Goal: Navigation & Orientation: Find specific page/section

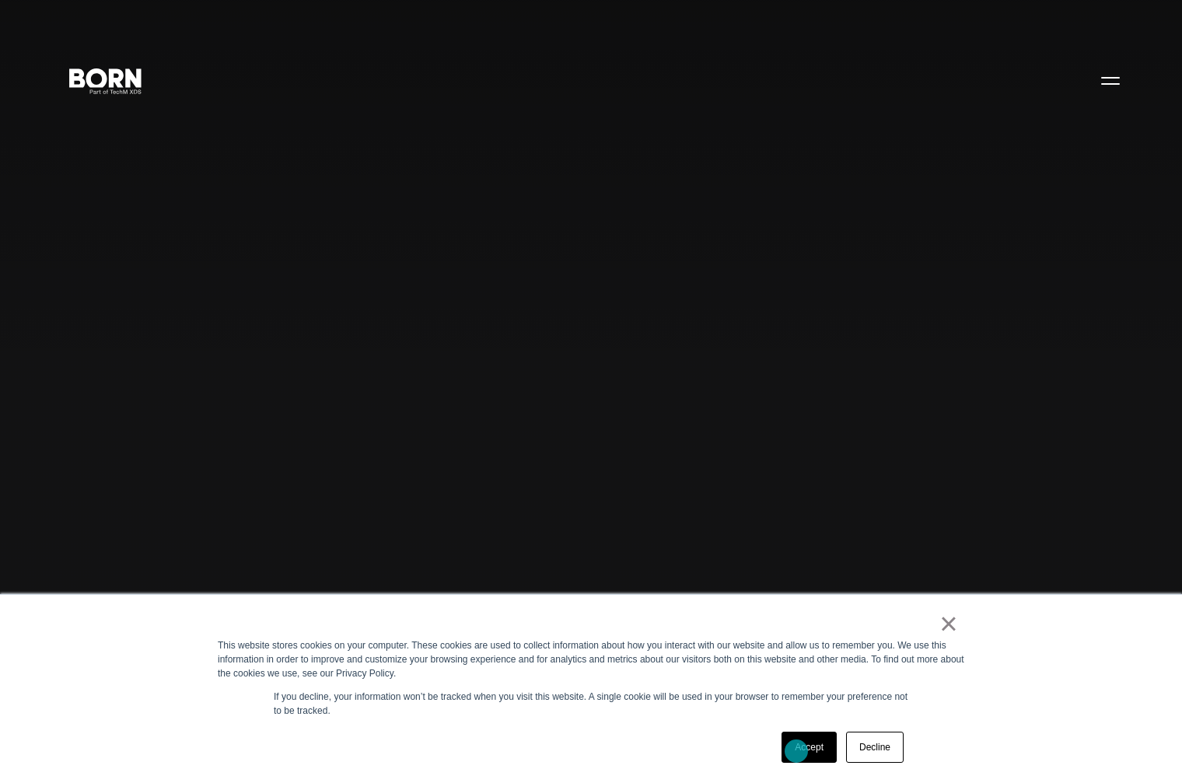
click at [797, 750] on link "Accept" at bounding box center [808, 747] width 55 height 31
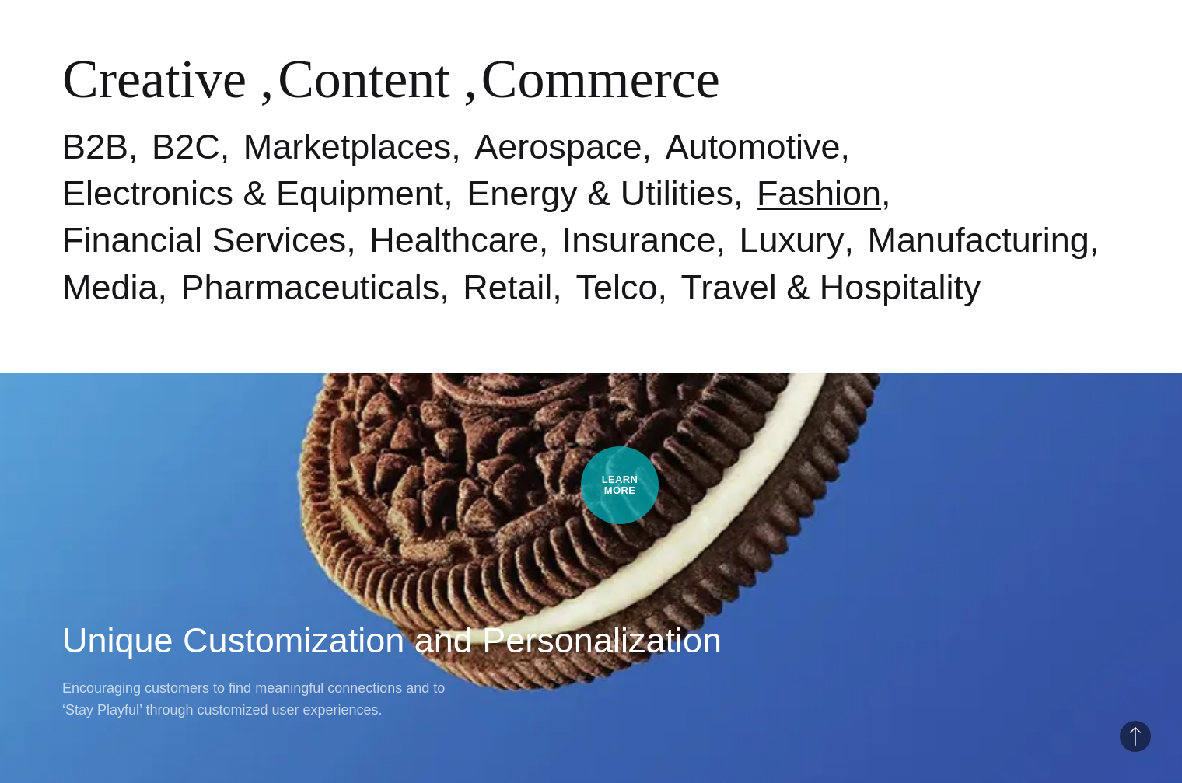
scroll to position [1166, 0]
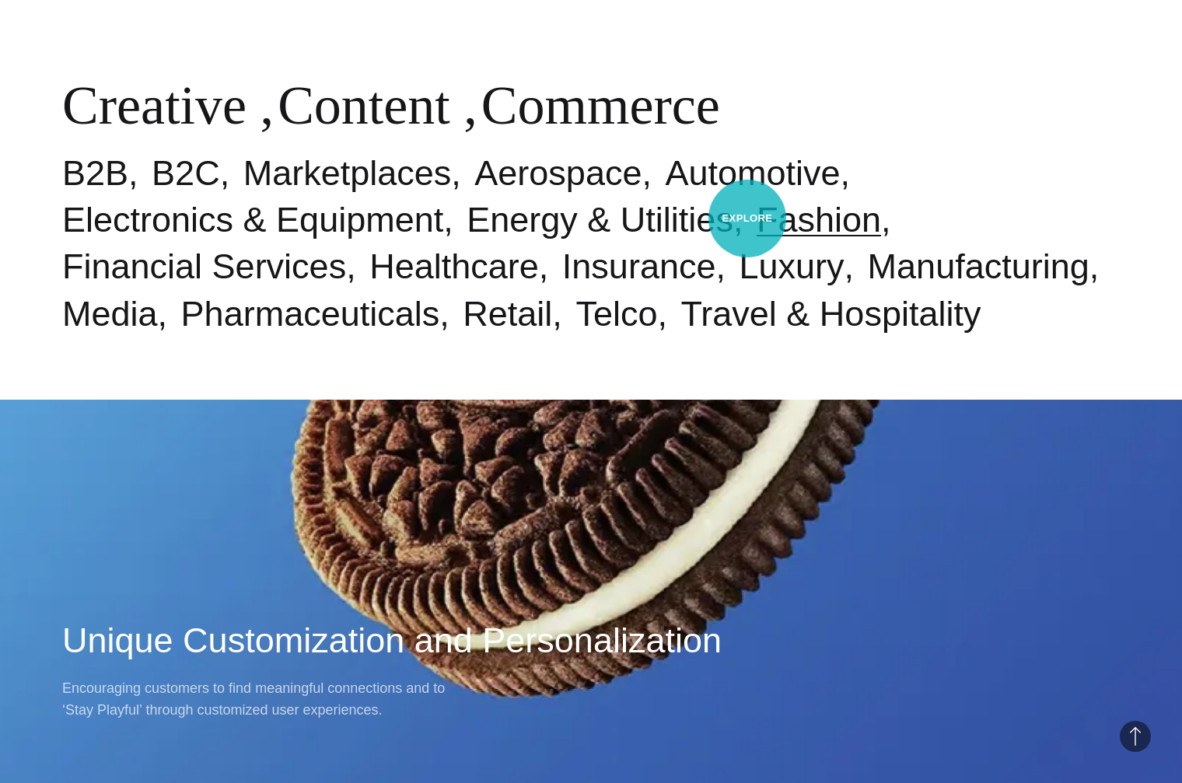
click at [757, 217] on link "Fashion" at bounding box center [819, 220] width 124 height 40
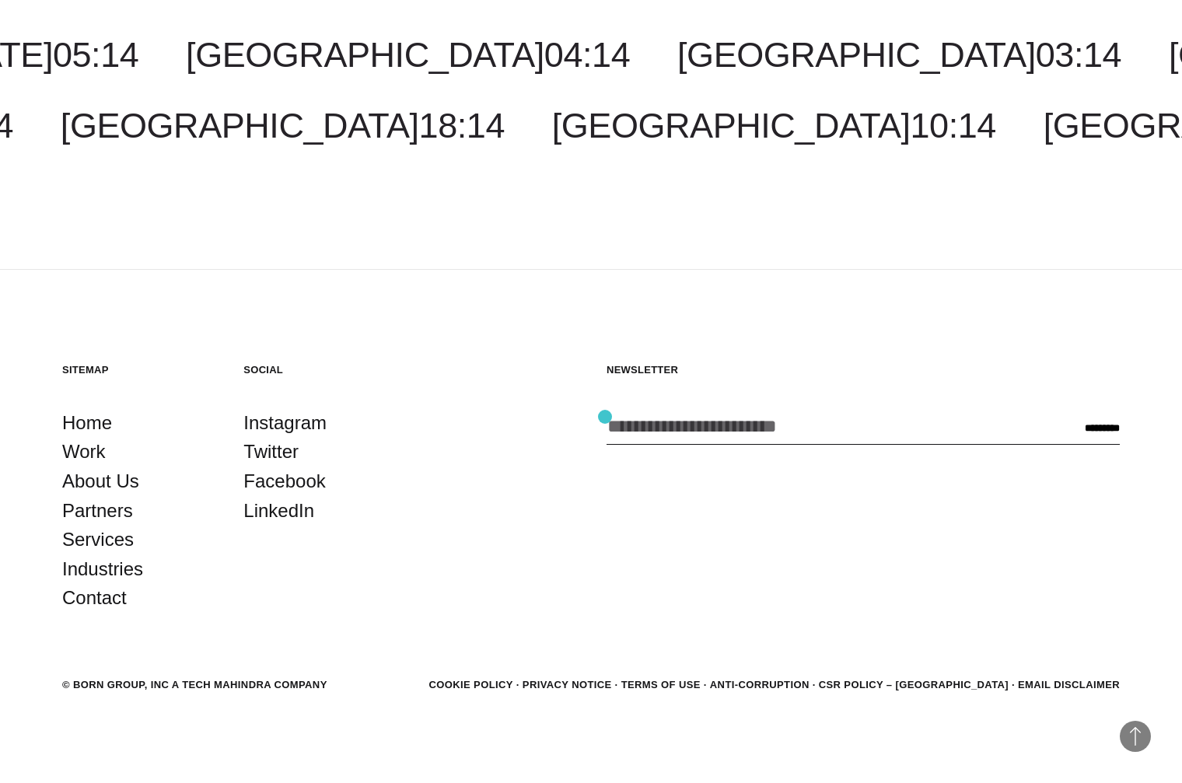
scroll to position [4048, 0]
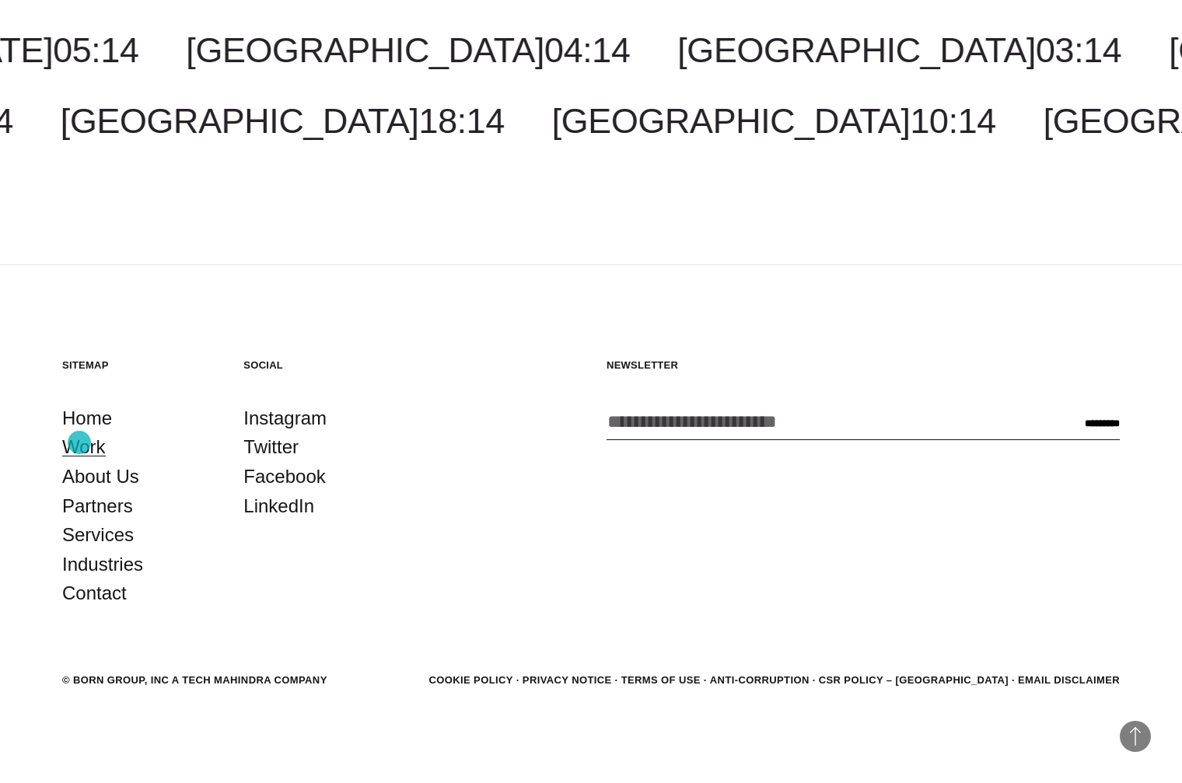
click at [79, 442] on link "Work" at bounding box center [84, 447] width 44 height 30
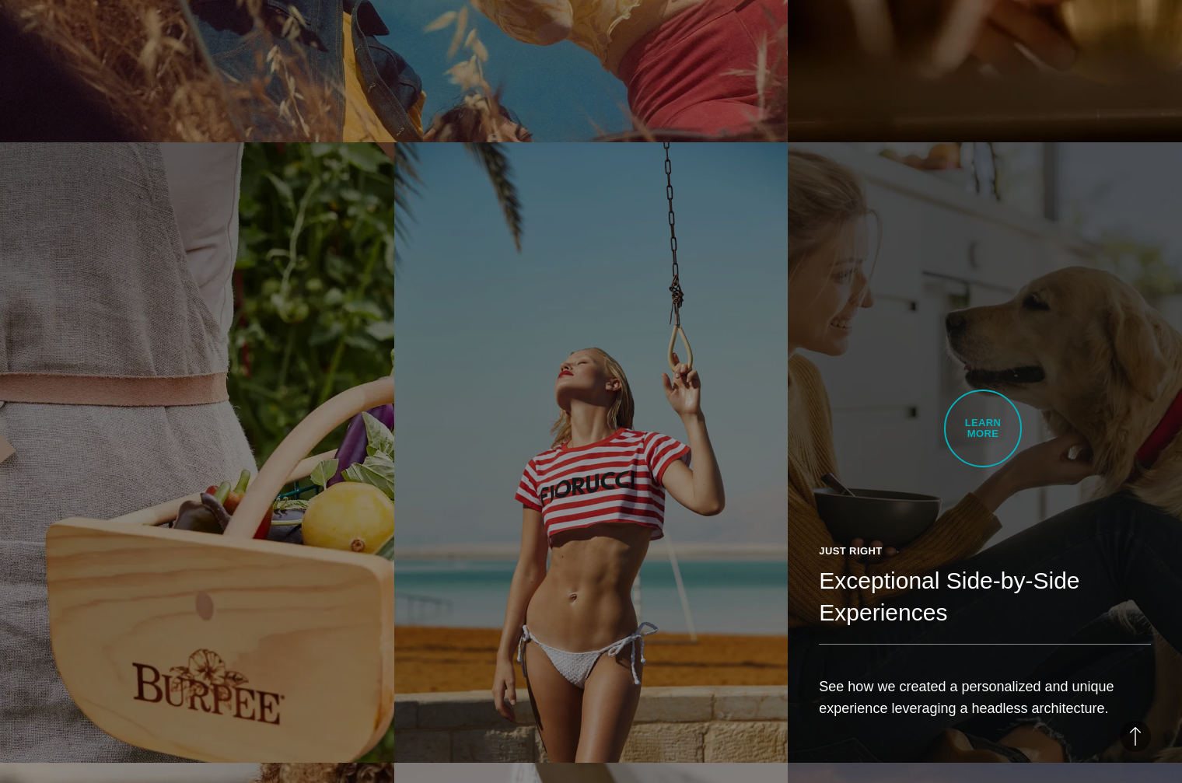
scroll to position [2644, 0]
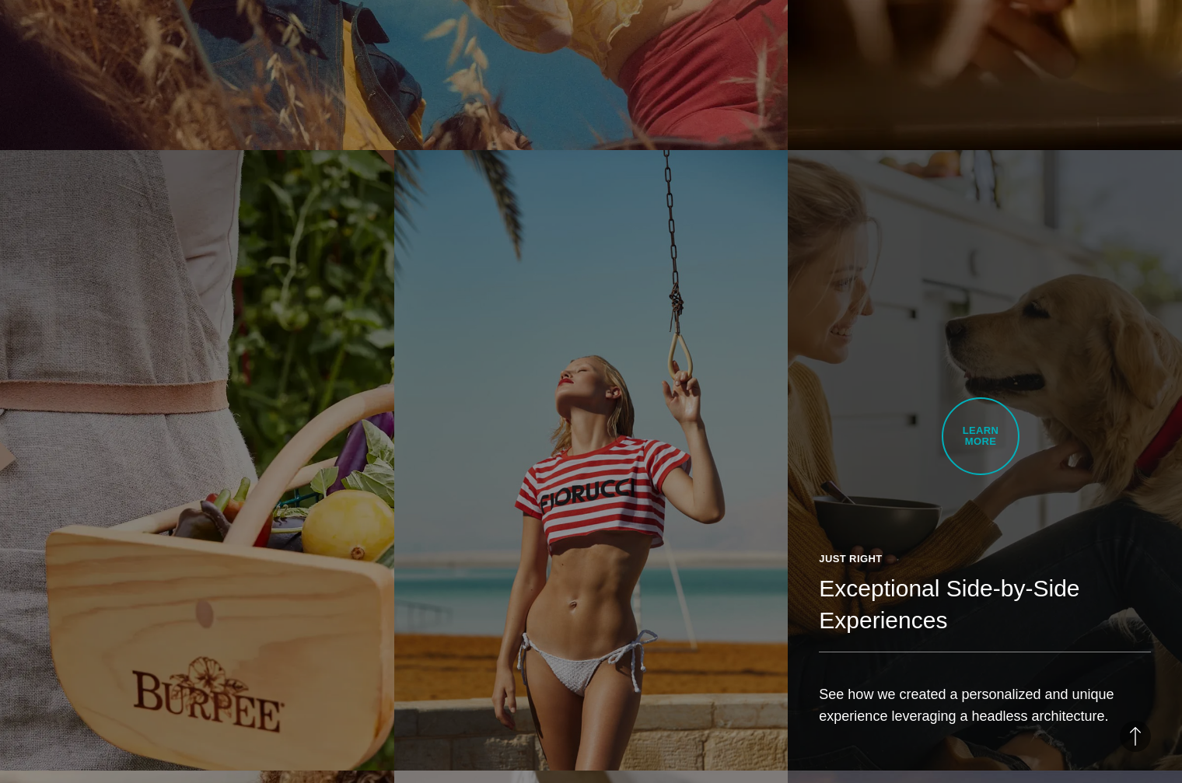
click at [980, 436] on link "Just Right Exceptional Side-by-Side Experiences See how we created a personaliz…" at bounding box center [985, 460] width 394 height 620
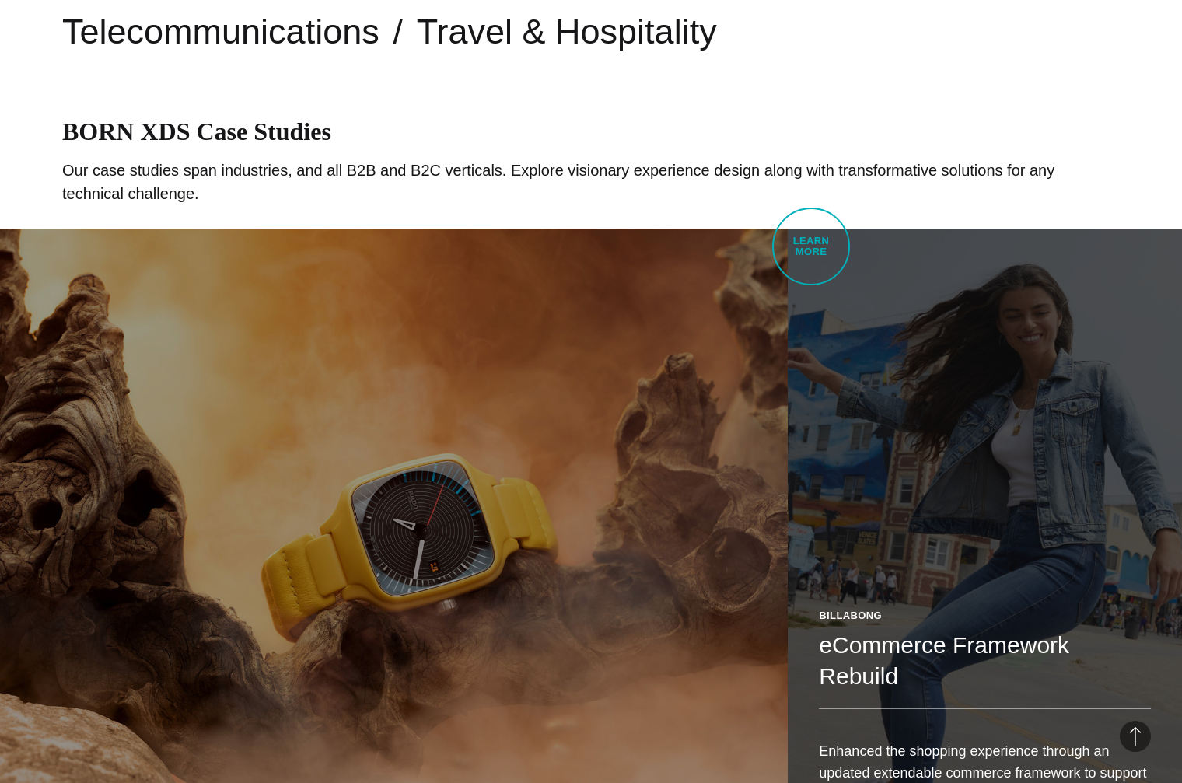
scroll to position [467, 0]
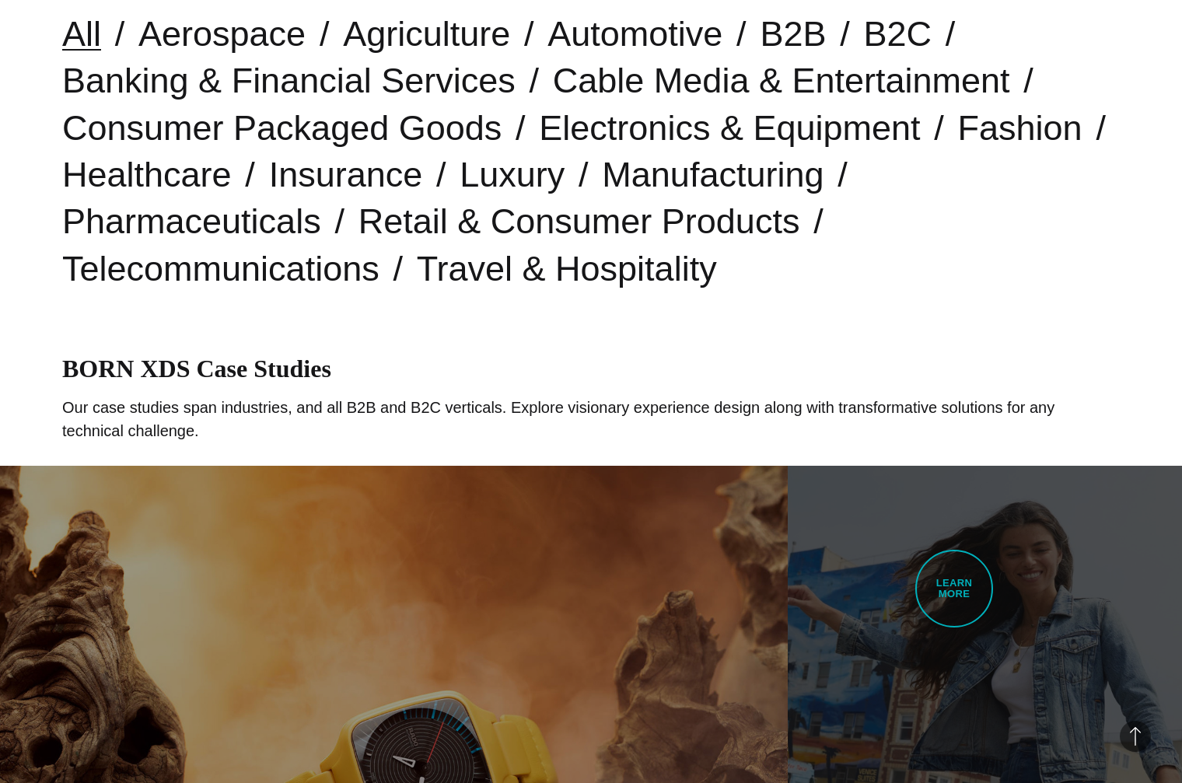
click at [954, 589] on link "Billabong eCommerce Framework Rebuild Enhanced the shopping experience through …" at bounding box center [985, 776] width 394 height 620
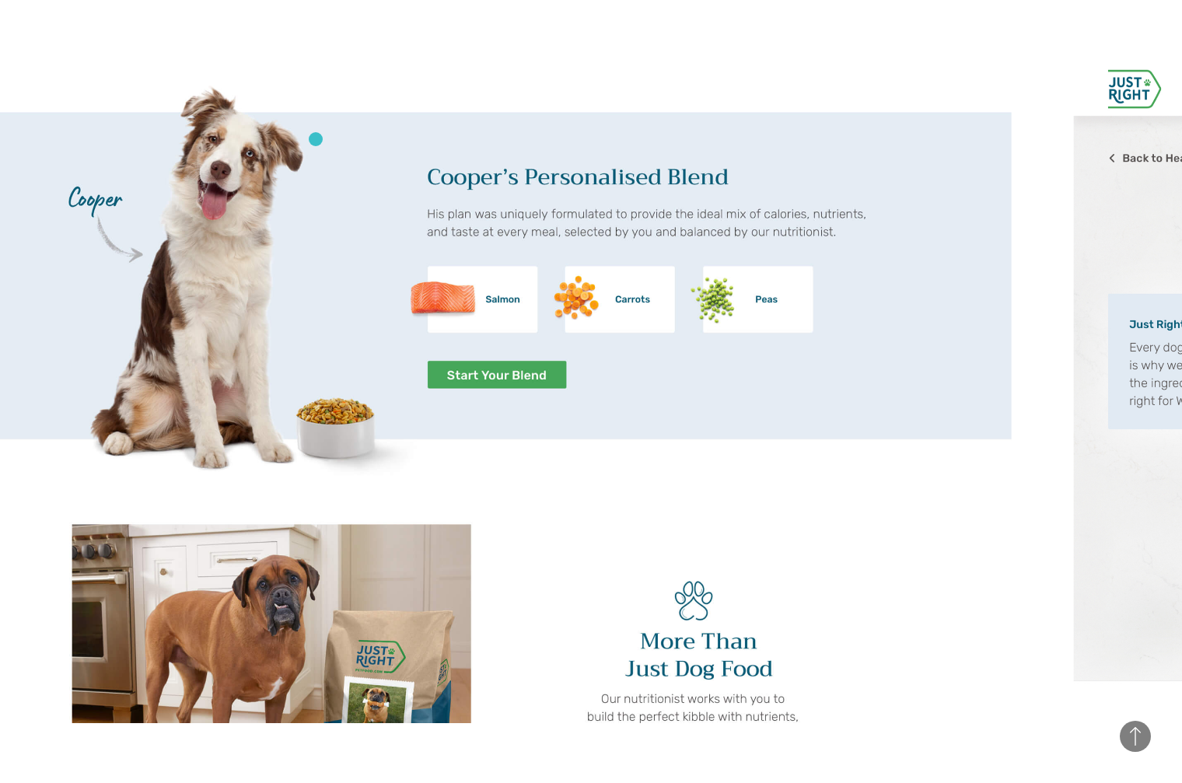
scroll to position [5598, 0]
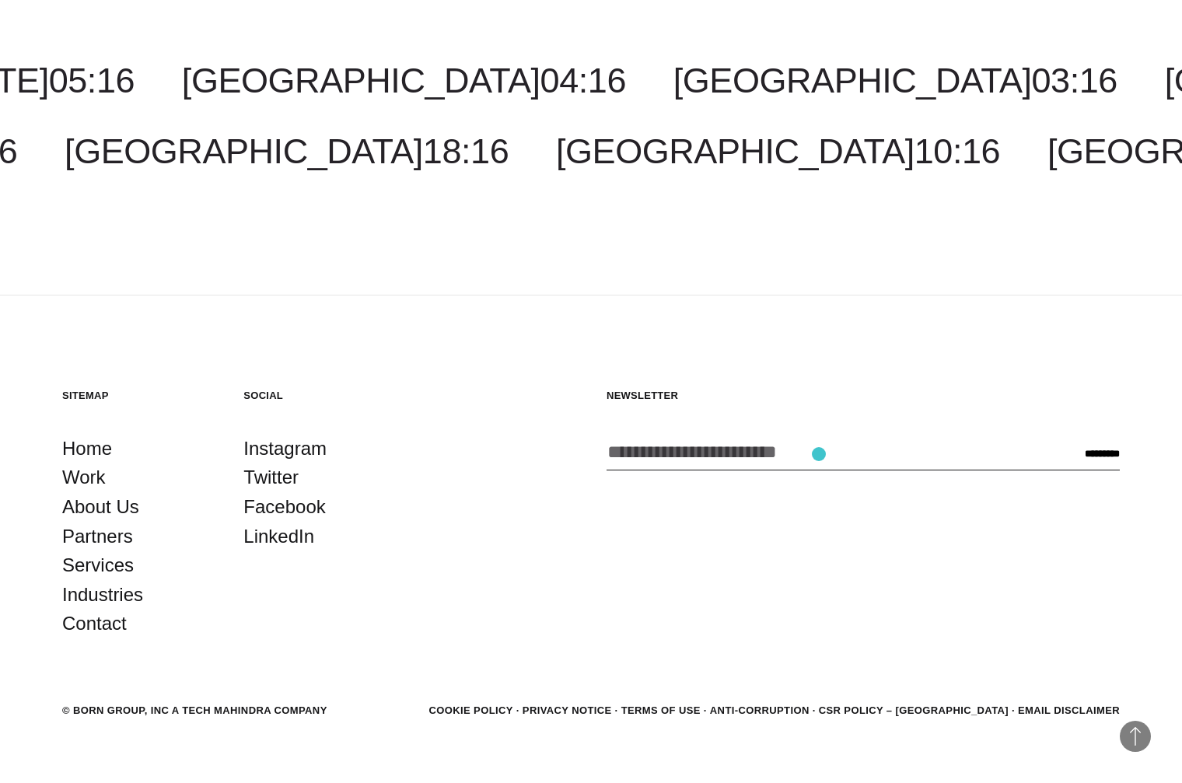
scroll to position [16083, 0]
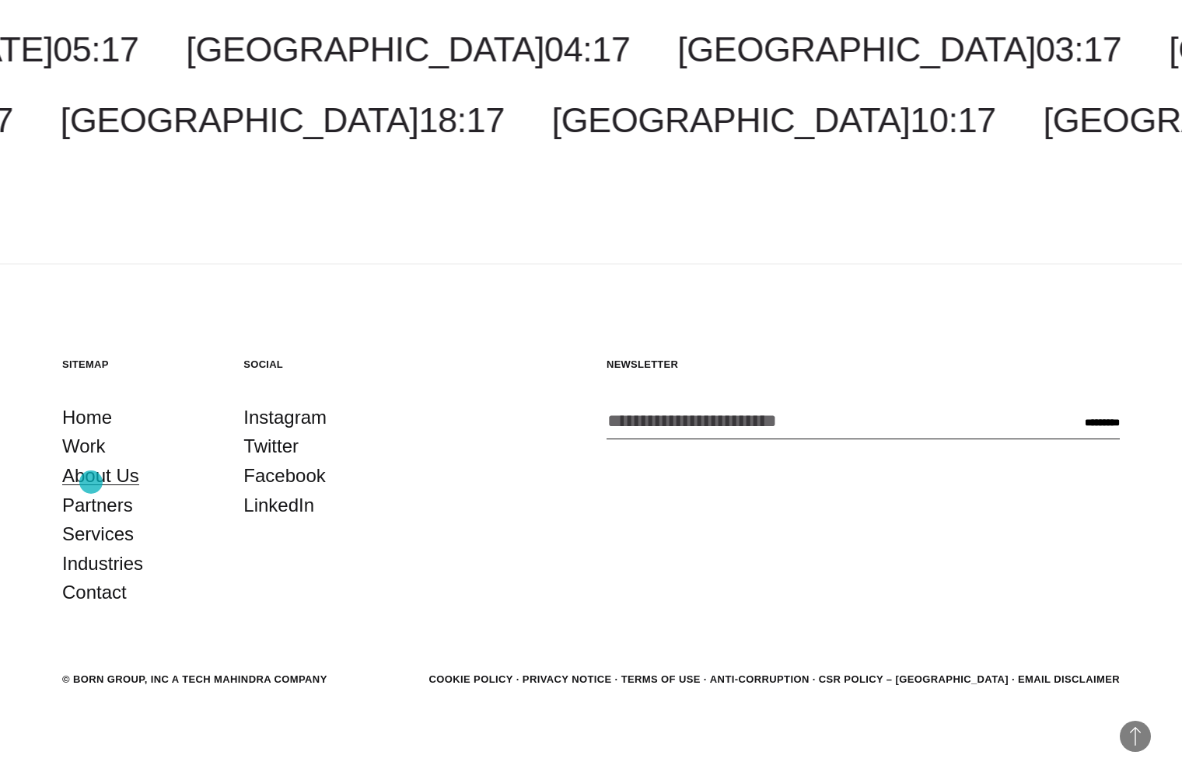
click at [91, 482] on link "About Us" at bounding box center [100, 476] width 77 height 30
